Goal: Find specific page/section: Find specific page/section

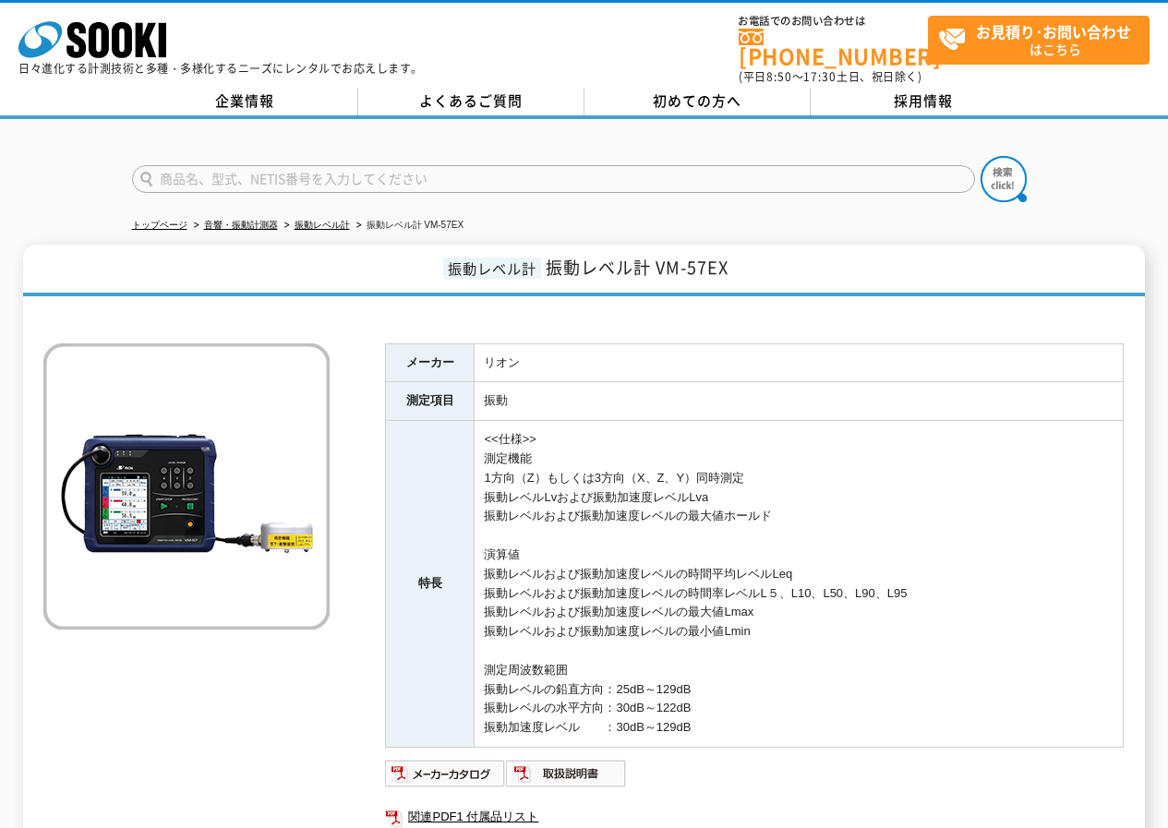
click at [248, 177] on input "text" at bounding box center [553, 179] width 843 height 28
type input "AS-60"
click at [986, 174] on img at bounding box center [1003, 179] width 46 height 46
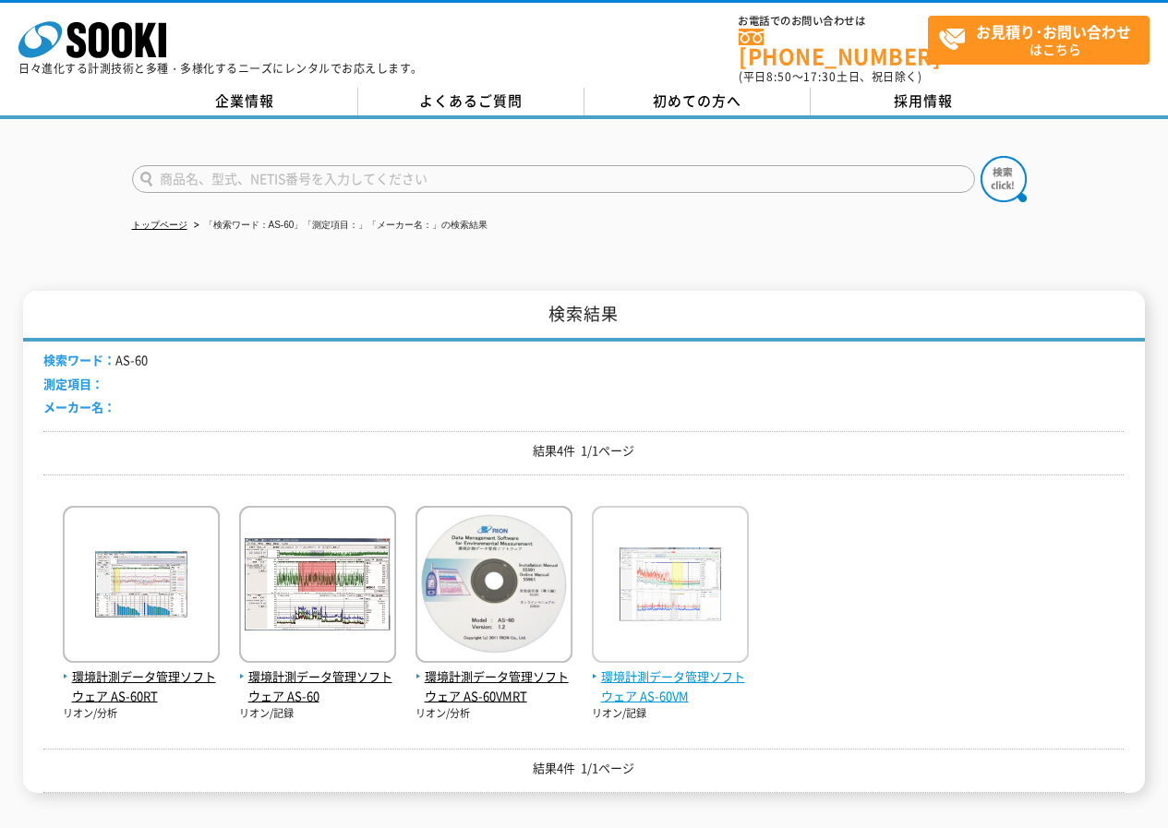
click at [651, 667] on span "環境計測データ管理ソフトウェア AS-60VM" at bounding box center [670, 686] width 157 height 39
click at [647, 667] on span "環境計測データ管理ソフトウェア AS-60VM" at bounding box center [670, 686] width 157 height 39
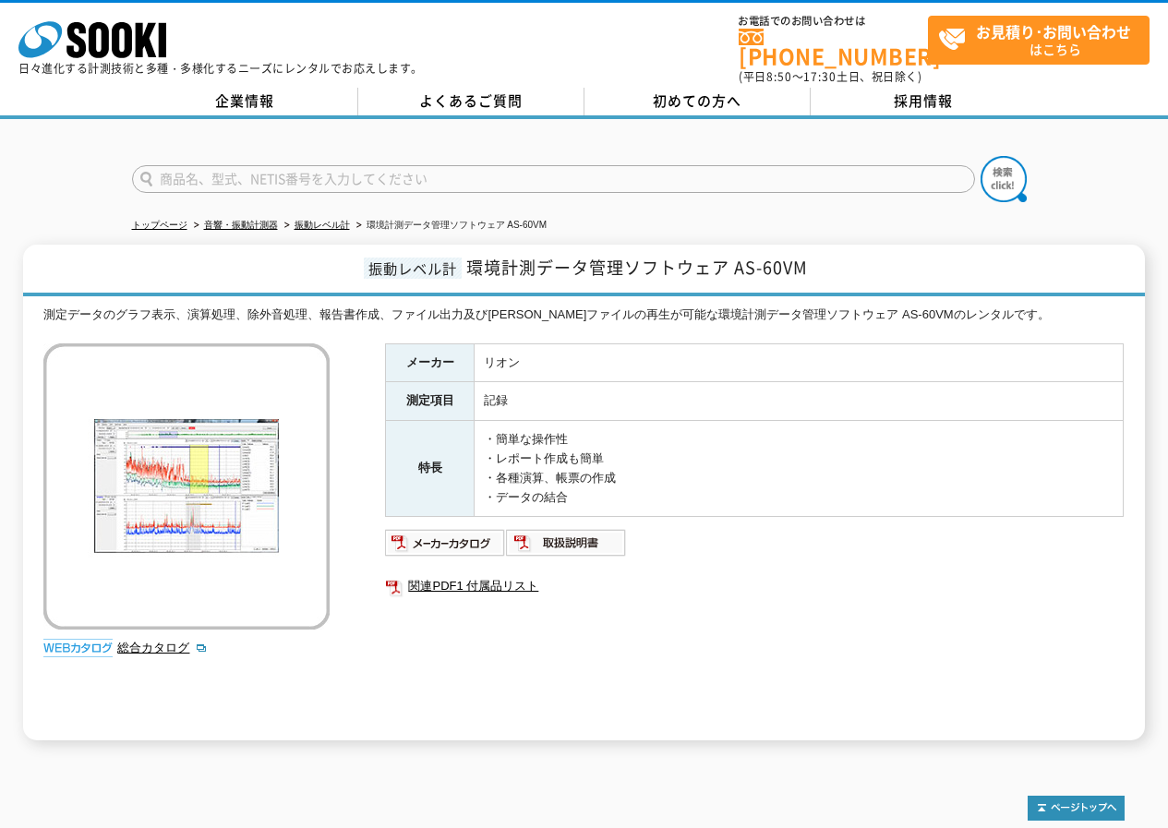
scroll to position [92, 0]
